Goal: Use online tool/utility: Utilize a website feature to perform a specific function

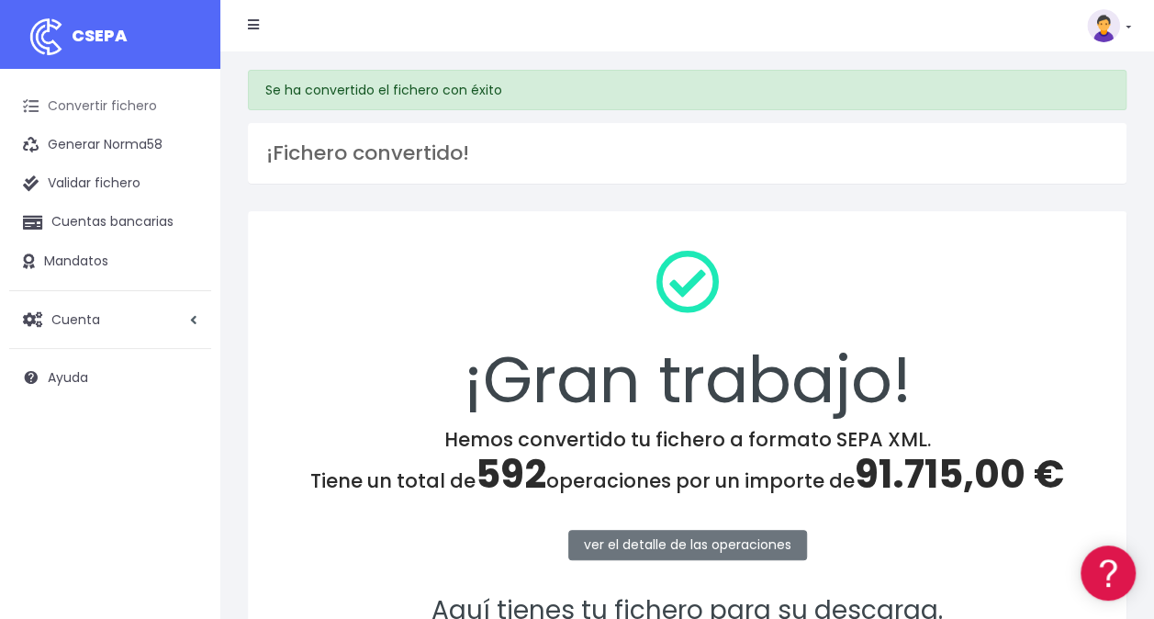
click at [86, 110] on link "Convertir fichero" at bounding box center [110, 106] width 202 height 39
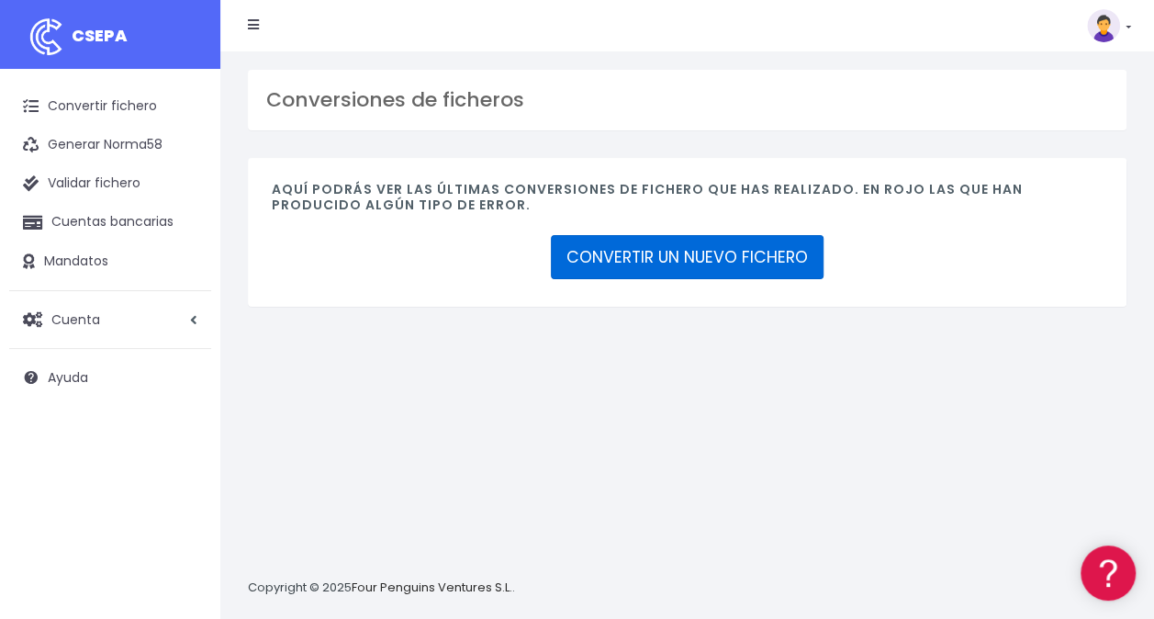
click at [744, 255] on link "CONVERTIR UN NUEVO FICHERO" at bounding box center [687, 257] width 273 height 44
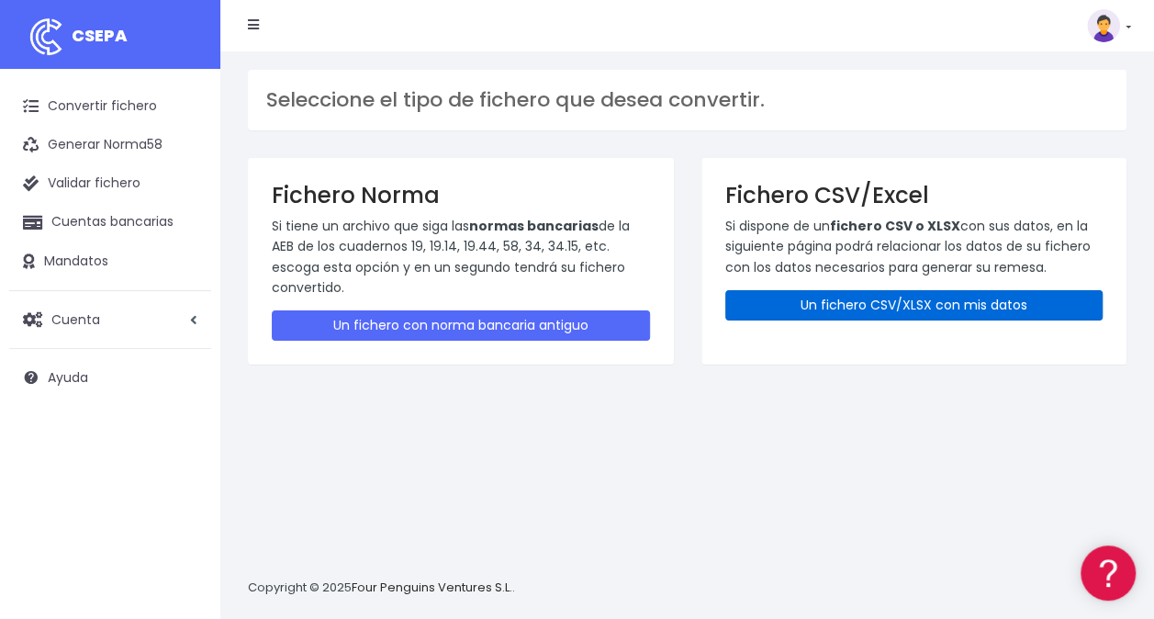
click at [892, 292] on link "Un fichero CSV/XLSX con mis datos" at bounding box center [914, 305] width 378 height 30
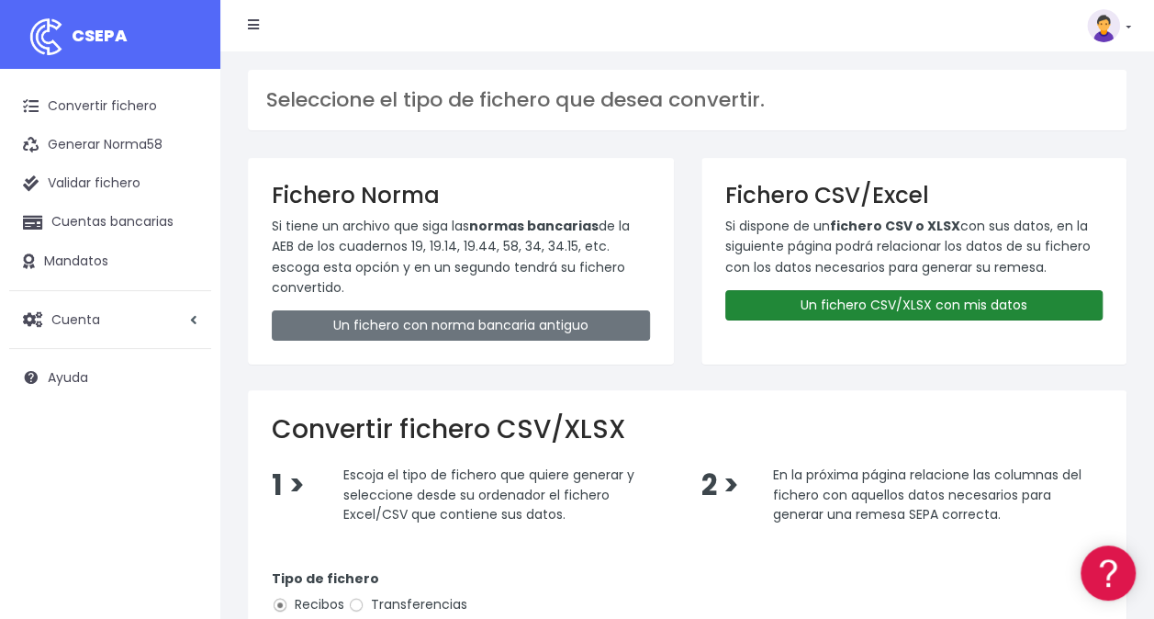
scroll to position [364, 0]
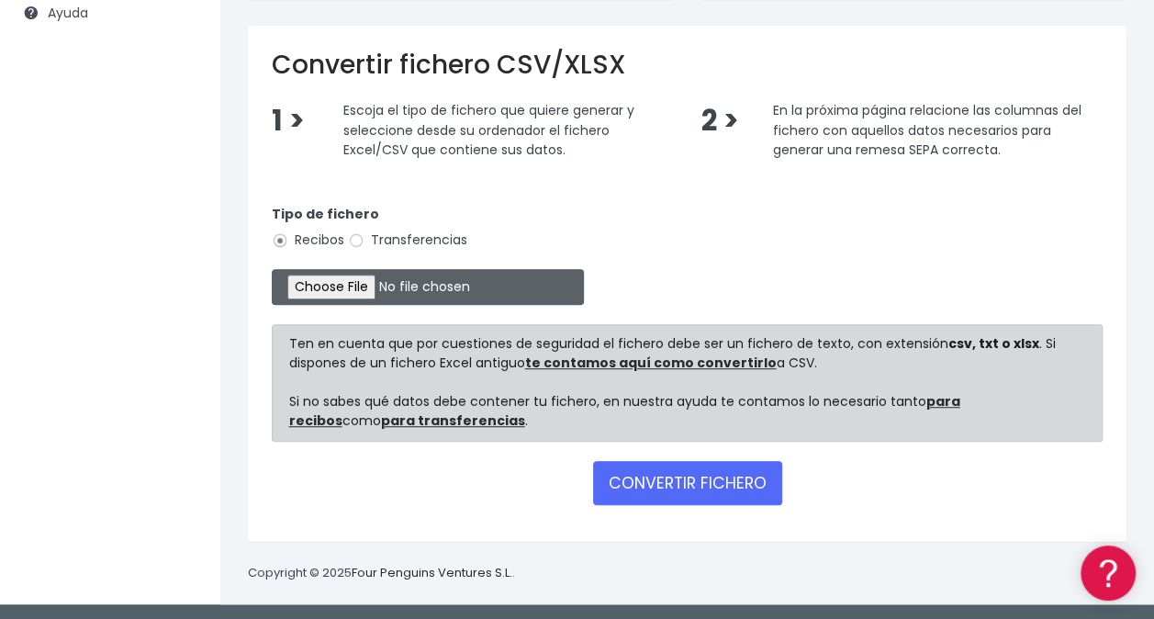
click at [349, 282] on input "file" at bounding box center [428, 287] width 312 height 36
type input "C:\fakepath\SANTACRUZ.csv"
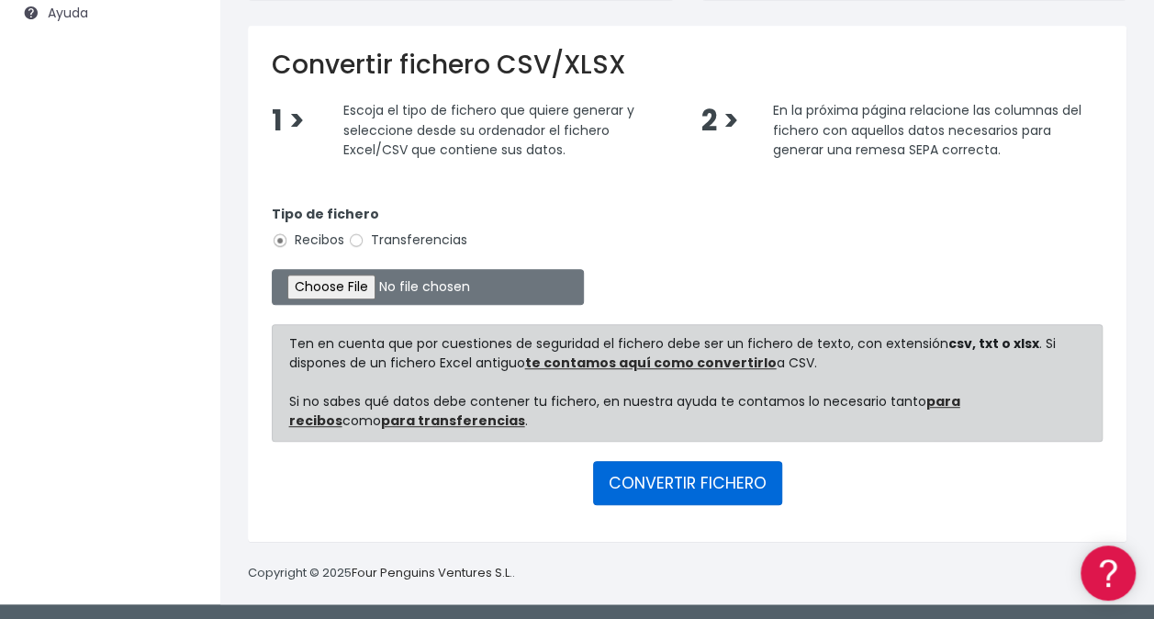
click at [665, 478] on button "CONVERTIR FICHERO" at bounding box center [687, 483] width 189 height 44
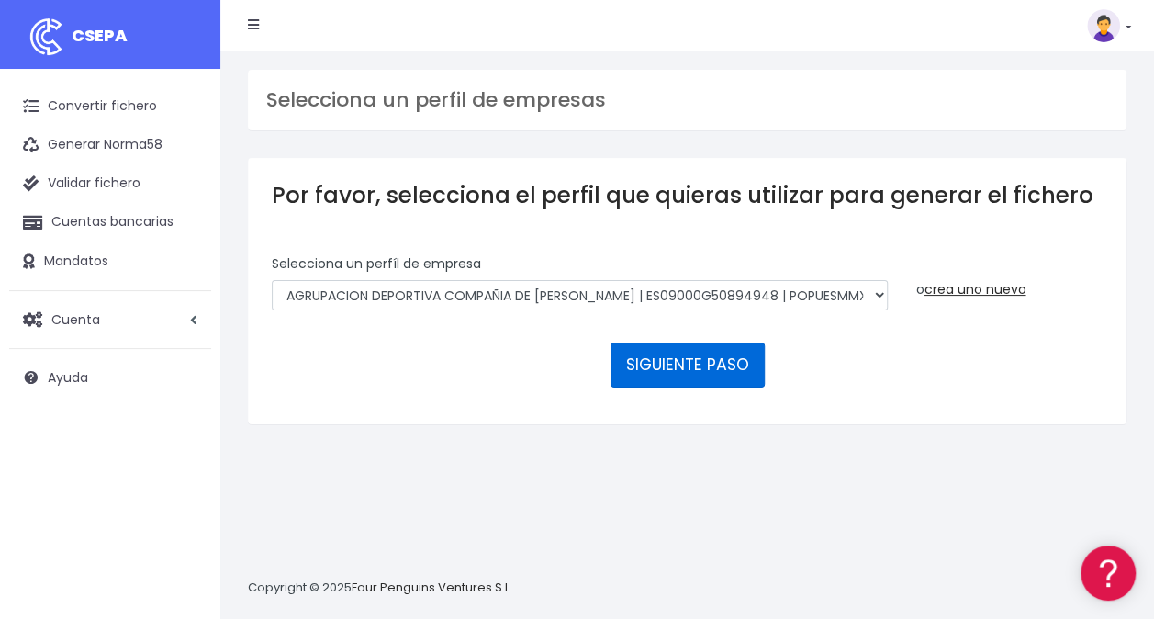
click at [695, 375] on button "SIGUIENTE PASO" at bounding box center [688, 364] width 154 height 44
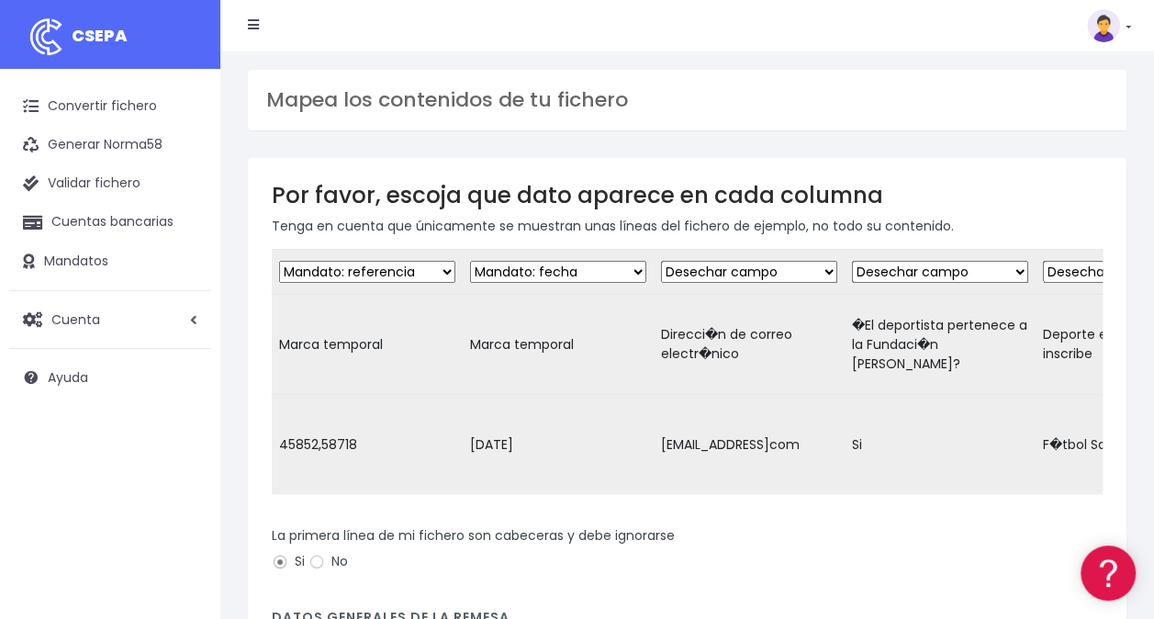
scroll to position [285, 0]
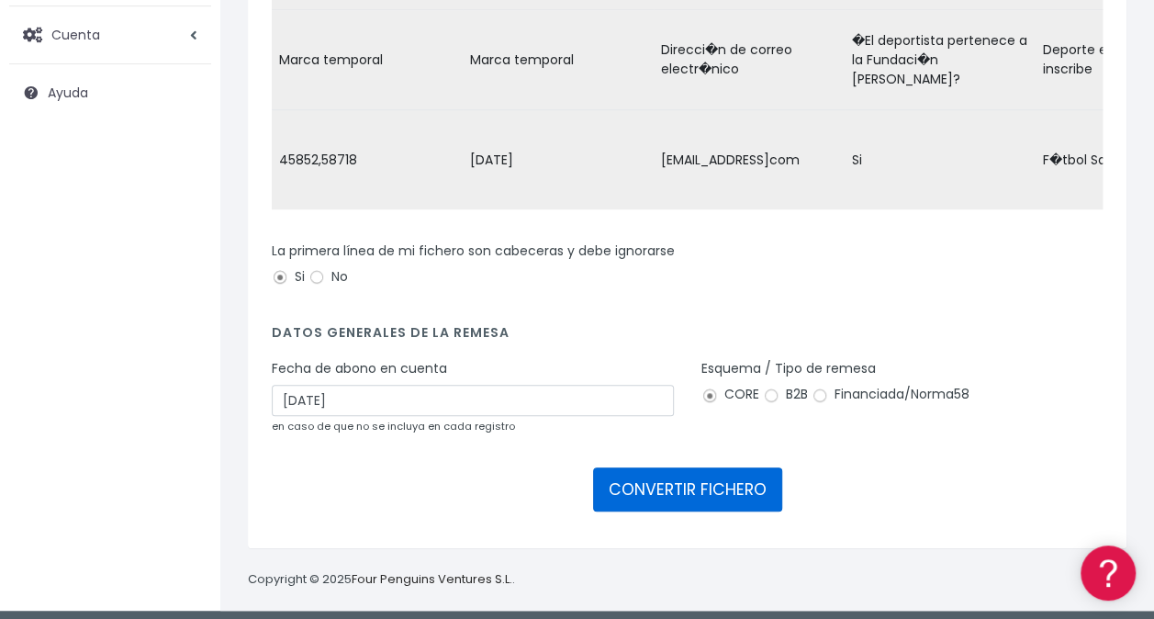
click at [694, 485] on button "CONVERTIR FICHERO" at bounding box center [687, 489] width 189 height 44
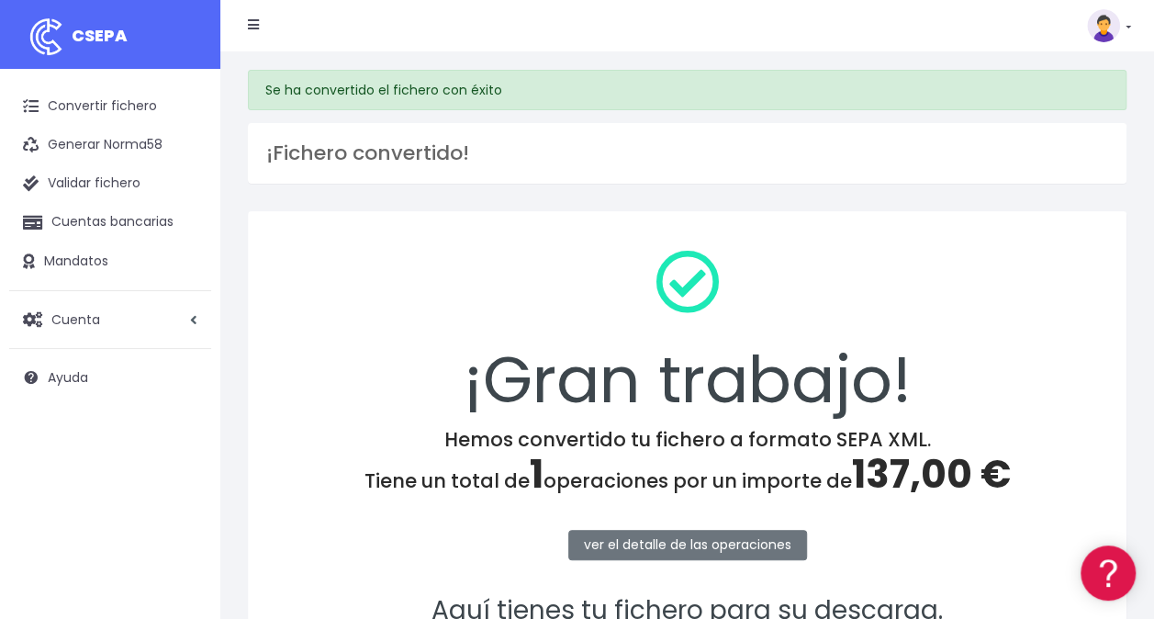
scroll to position [256, 0]
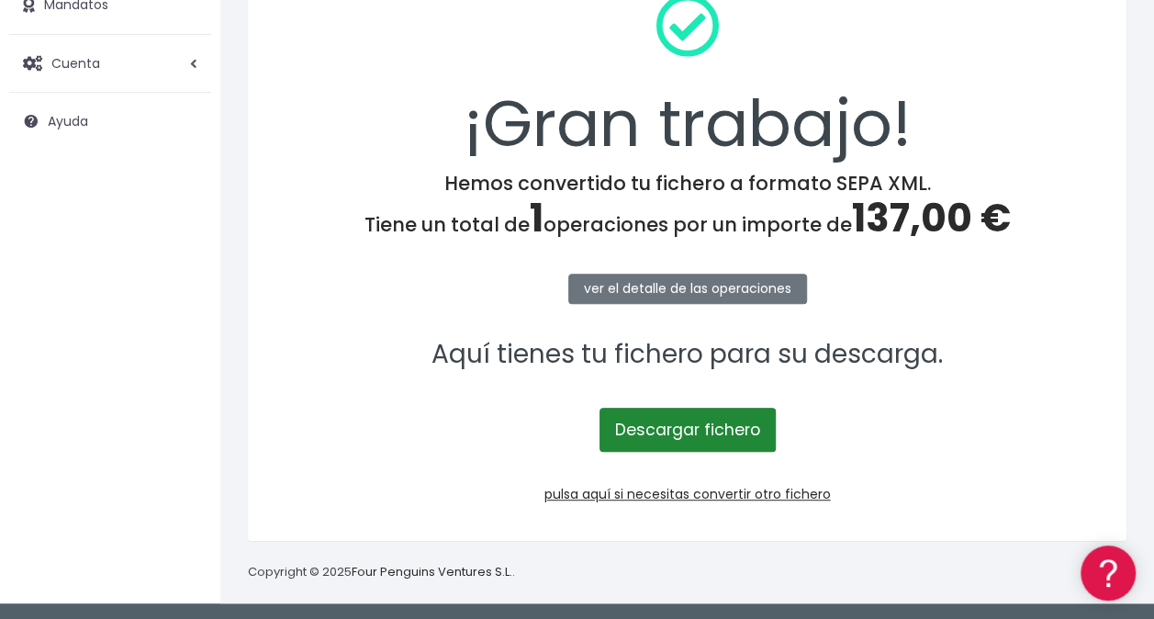
click at [678, 422] on link "Descargar fichero" at bounding box center [688, 430] width 176 height 44
